Goal: Task Accomplishment & Management: Use online tool/utility

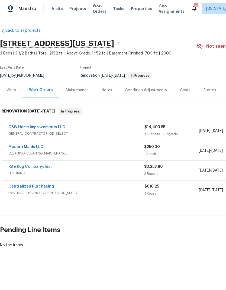
scroll to position [0, 0]
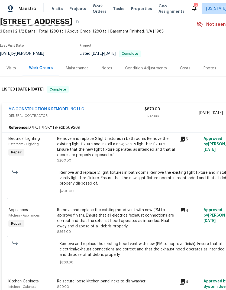
scroll to position [23, 0]
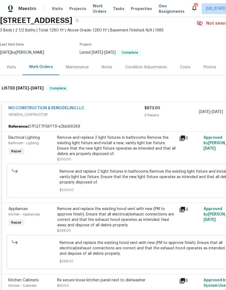
click at [12, 67] on div "Visits" at bounding box center [10, 66] width 9 height 5
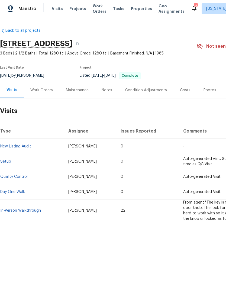
click at [40, 69] on div "Last Visit Date" at bounding box center [25, 69] width 51 height 6
click at [44, 91] on div "Work Orders" at bounding box center [41, 89] width 22 height 5
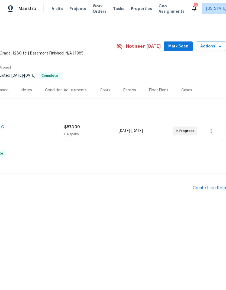
scroll to position [0, 80]
click at [114, 132] on div "6 Repairs" at bounding box center [91, 133] width 54 height 5
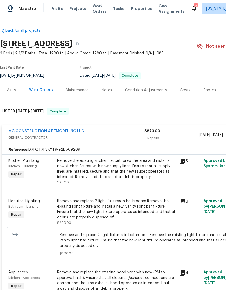
scroll to position [0, 0]
click at [125, 174] on div "Remove the existing kitchen faucet, prep the area and install a new kitchen fau…" at bounding box center [116, 169] width 119 height 22
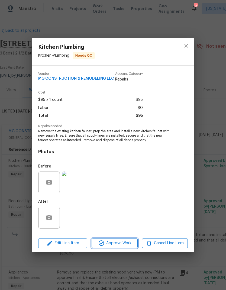
click at [120, 245] on span "Approve Work" at bounding box center [114, 243] width 42 height 7
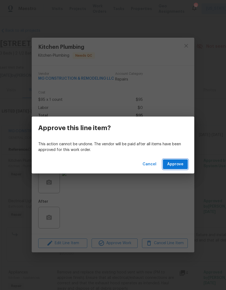
click at [179, 164] on span "Approve" at bounding box center [175, 164] width 16 height 7
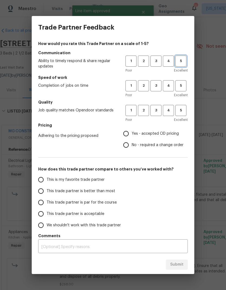
click at [182, 63] on span "5" at bounding box center [181, 61] width 10 height 6
click at [185, 91] on button "5" at bounding box center [180, 85] width 11 height 11
click at [181, 111] on span "5" at bounding box center [181, 110] width 10 height 6
click at [127, 136] on input "Yes - accepted OD pricing" at bounding box center [125, 133] width 11 height 11
radio input "true"
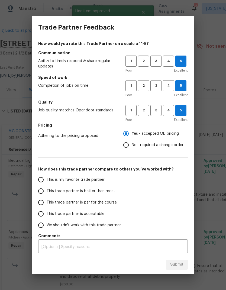
click at [40, 183] on input "This is my favorite trade partner" at bounding box center [40, 179] width 11 height 11
click at [182, 267] on span "Submit" at bounding box center [176, 264] width 13 height 7
radio input "true"
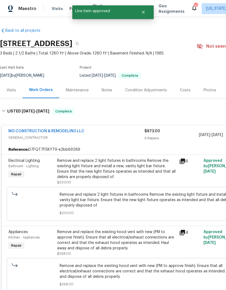
radio input "false"
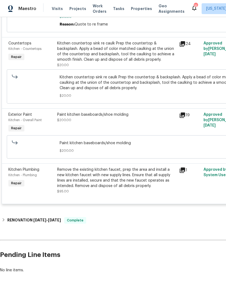
scroll to position [322, 0]
click at [157, 182] on div "Remove the existing kitchen faucet, prep the area and install a new kitchen fau…" at bounding box center [116, 178] width 119 height 22
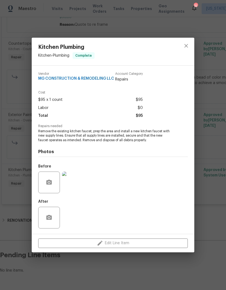
click at [201, 186] on div "Kitchen Plumbing Kitchen - Plumbing Complete Vendor MG CONSTRUCTION & REMODELIN…" at bounding box center [113, 145] width 226 height 290
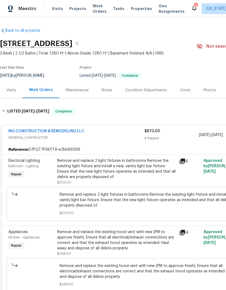
scroll to position [0, 0]
